Goal: Task Accomplishment & Management: Use online tool/utility

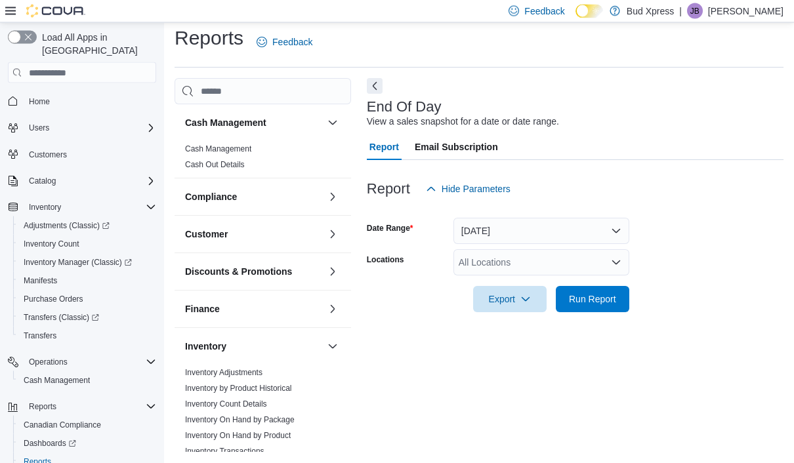
click at [586, 289] on span "Run Report" at bounding box center [593, 300] width 58 height 26
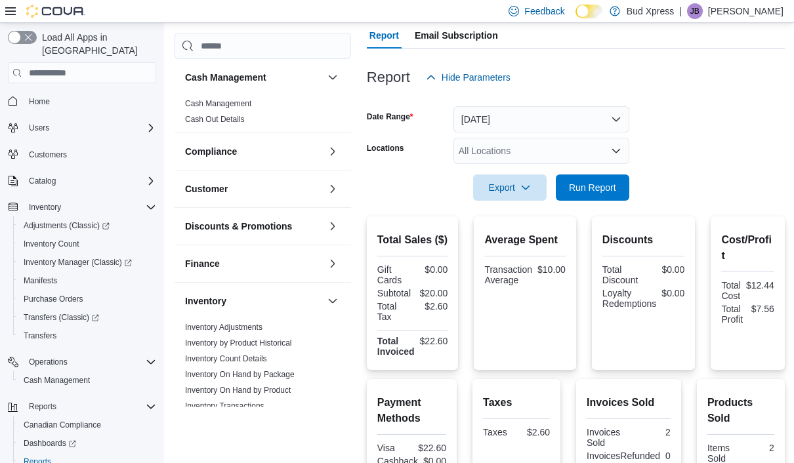
scroll to position [124, 0]
